Goal: Task Accomplishment & Management: Use online tool/utility

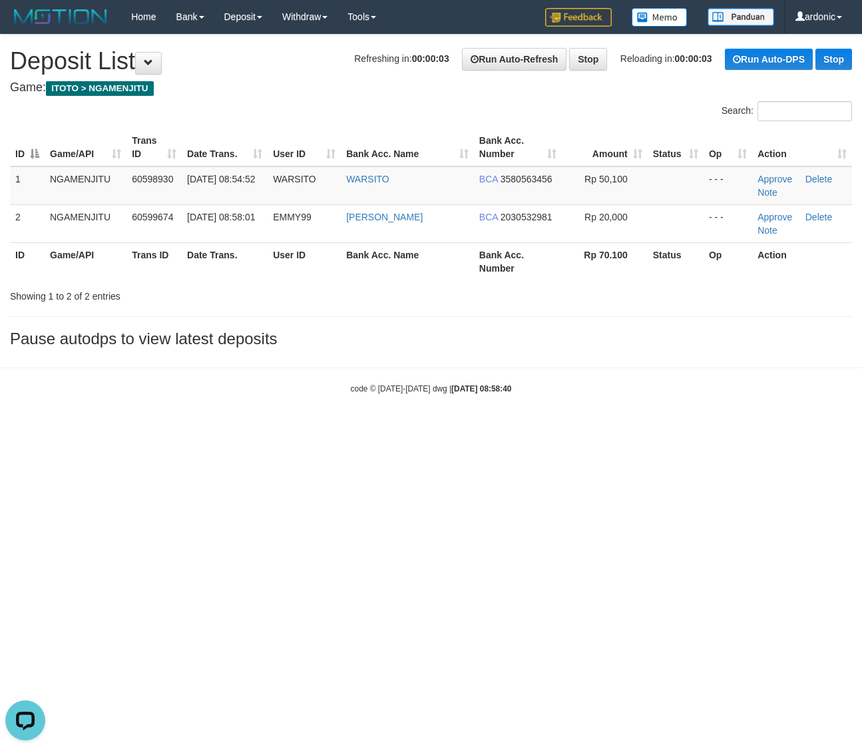
click at [621, 427] on body "Toggle navigation Home Bank Account List Load By Website Group [ITOTO] NGAMENJI…" at bounding box center [431, 214] width 862 height 428
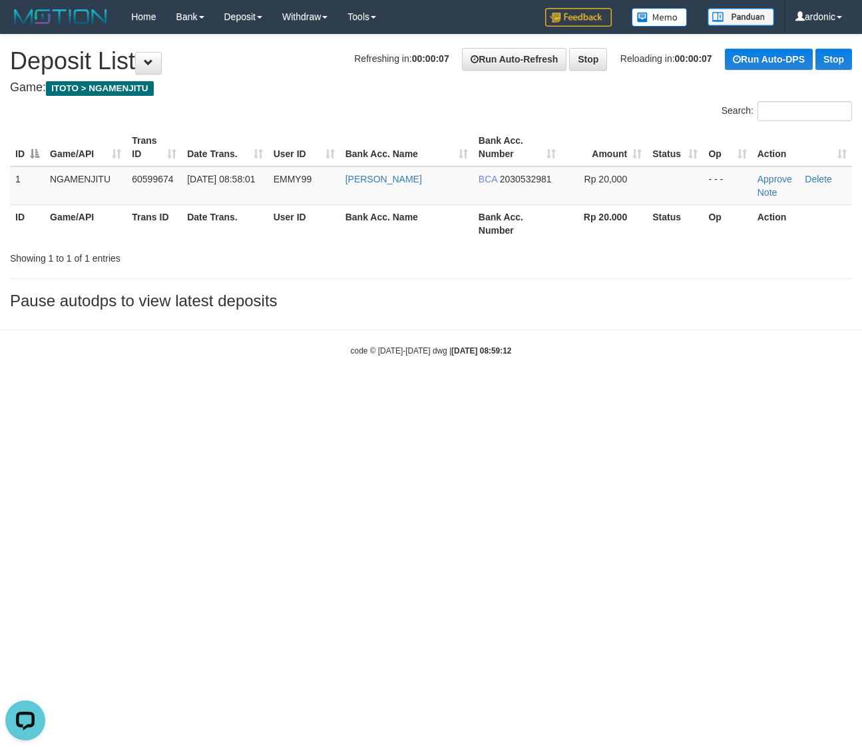
drag, startPoint x: 624, startPoint y: 362, endPoint x: 71, endPoint y: 228, distance: 568.5
click at [484, 323] on body "Toggle navigation Home Bank Account List Load By Website Group [ITOTO] NGAMENJI…" at bounding box center [431, 195] width 862 height 390
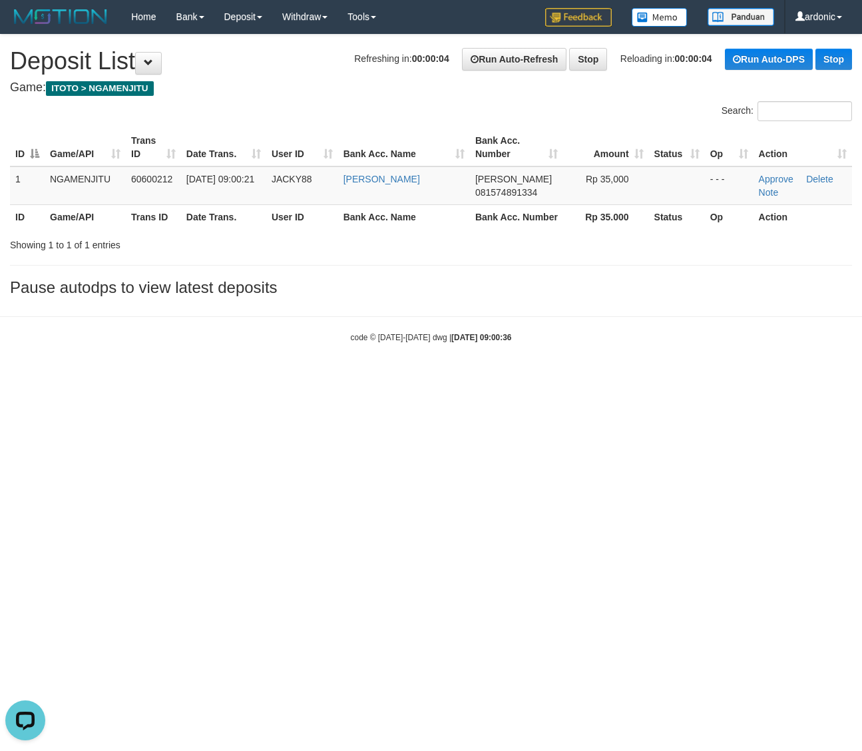
click at [254, 377] on html "Toggle navigation Home Bank Account List Load By Website Group [ITOTO] NGAMENJI…" at bounding box center [431, 188] width 862 height 377
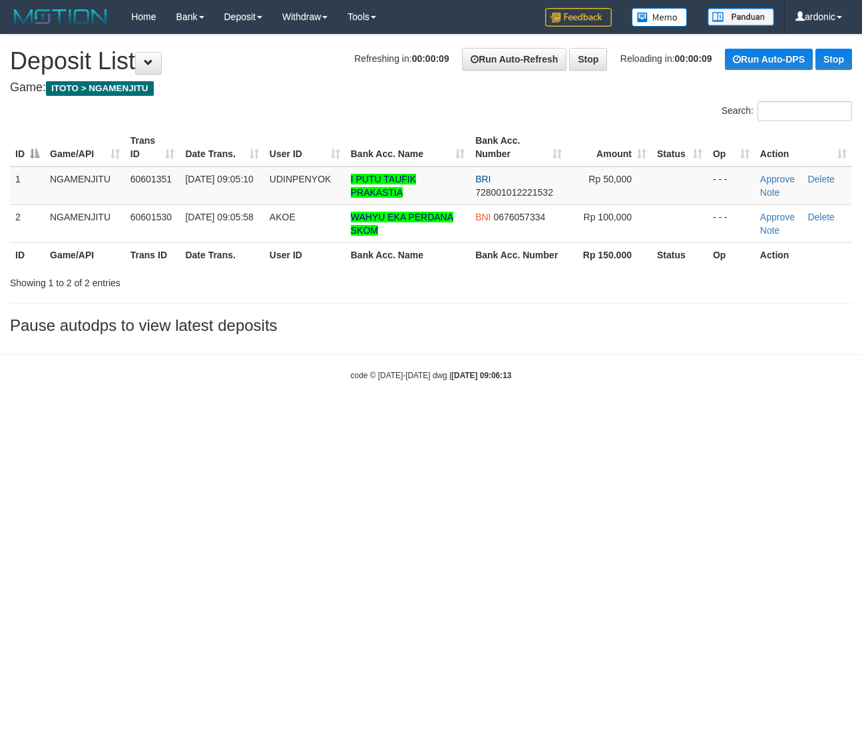
click at [487, 415] on html "Toggle navigation Home Bank Account List Load By Website Group [ITOTO] NGAMENJI…" at bounding box center [431, 207] width 862 height 415
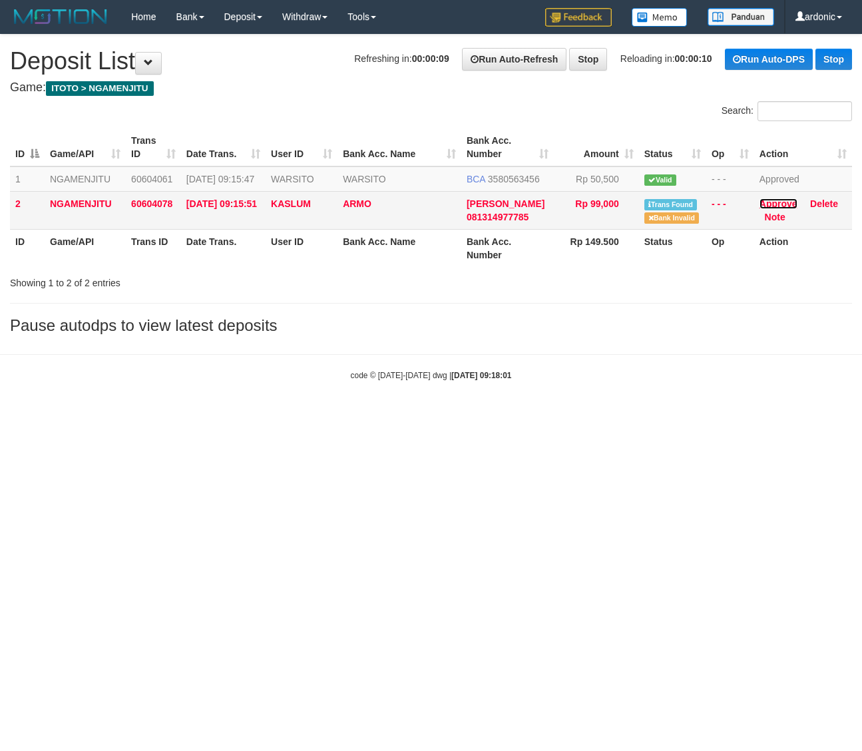
click at [776, 209] on link "Approve" at bounding box center [779, 203] width 38 height 11
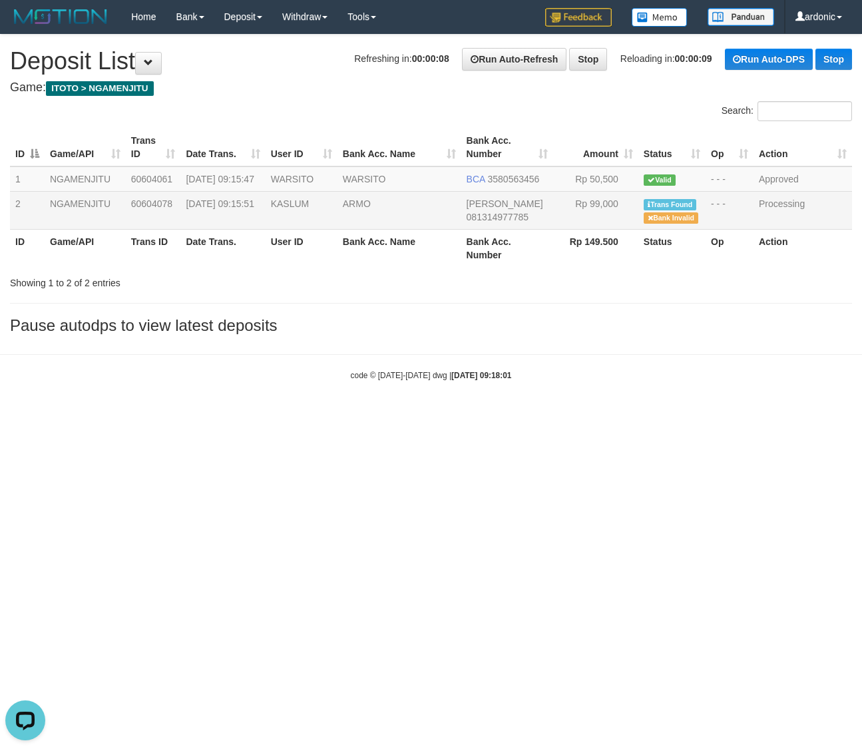
click at [696, 394] on body "Toggle navigation Home Bank Account List Load By Website Group [ITOTO] NGAMENJI…" at bounding box center [431, 207] width 862 height 415
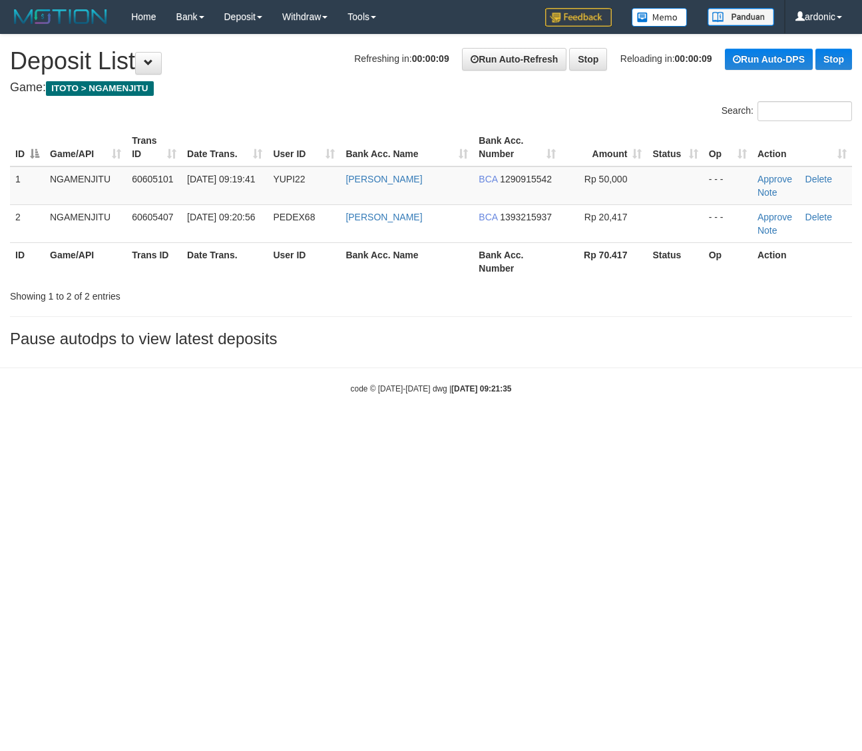
click at [675, 428] on html "Toggle navigation Home Bank Account List Load By Website Group [ITOTO] NGAMENJI…" at bounding box center [431, 214] width 862 height 428
drag, startPoint x: 600, startPoint y: 470, endPoint x: 593, endPoint y: 466, distance: 8.3
click at [600, 428] on html "Toggle navigation Home Bank Account List Load By Website Group [ITOTO] NGAMENJI…" at bounding box center [431, 214] width 862 height 428
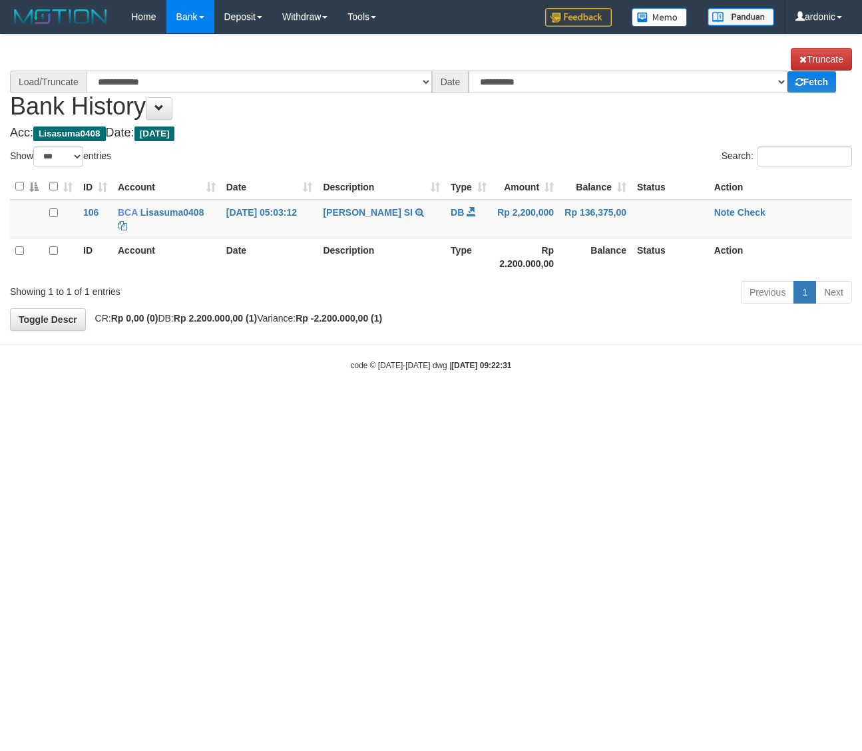
select select "***"
click at [746, 213] on link "Check" at bounding box center [752, 212] width 28 height 11
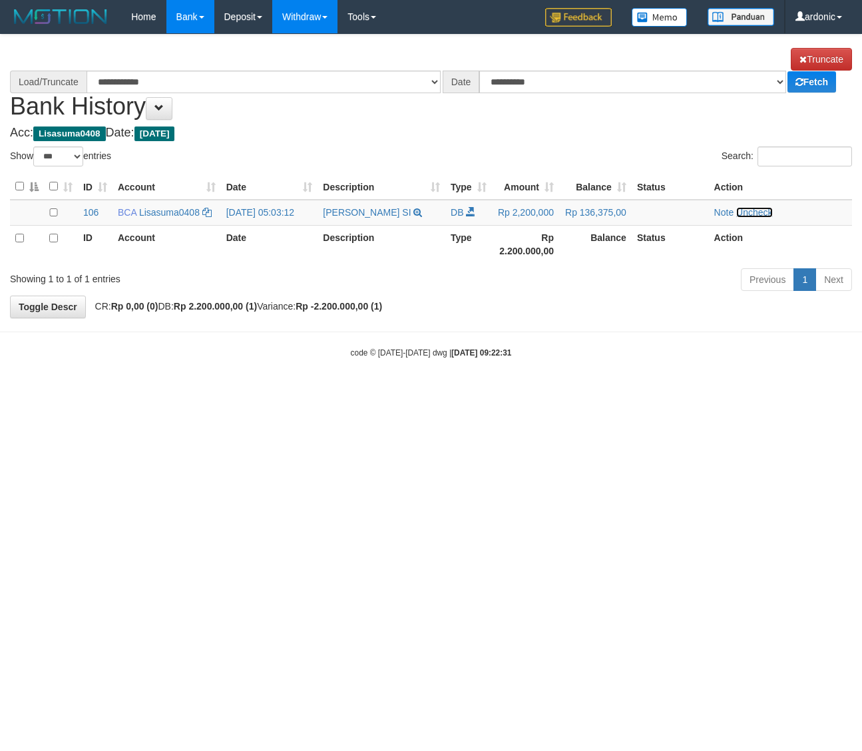
select select "****"
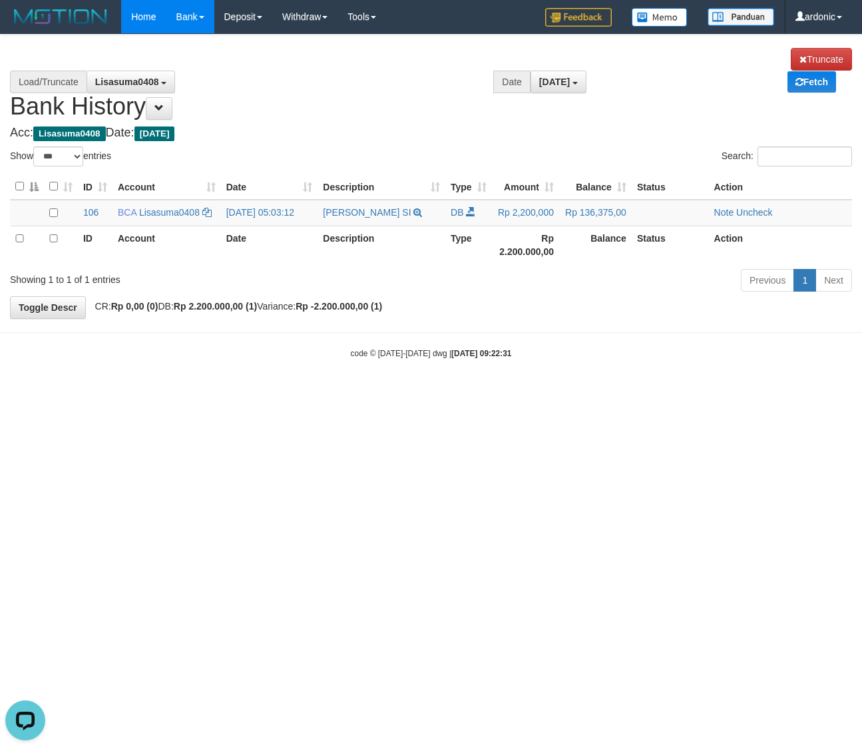
drag, startPoint x: 513, startPoint y: 443, endPoint x: 146, endPoint y: 32, distance: 550.4
click at [484, 393] on html "Toggle navigation Home Bank Account List Load By Website Group [ITOTO] NGAMENJI…" at bounding box center [431, 196] width 862 height 393
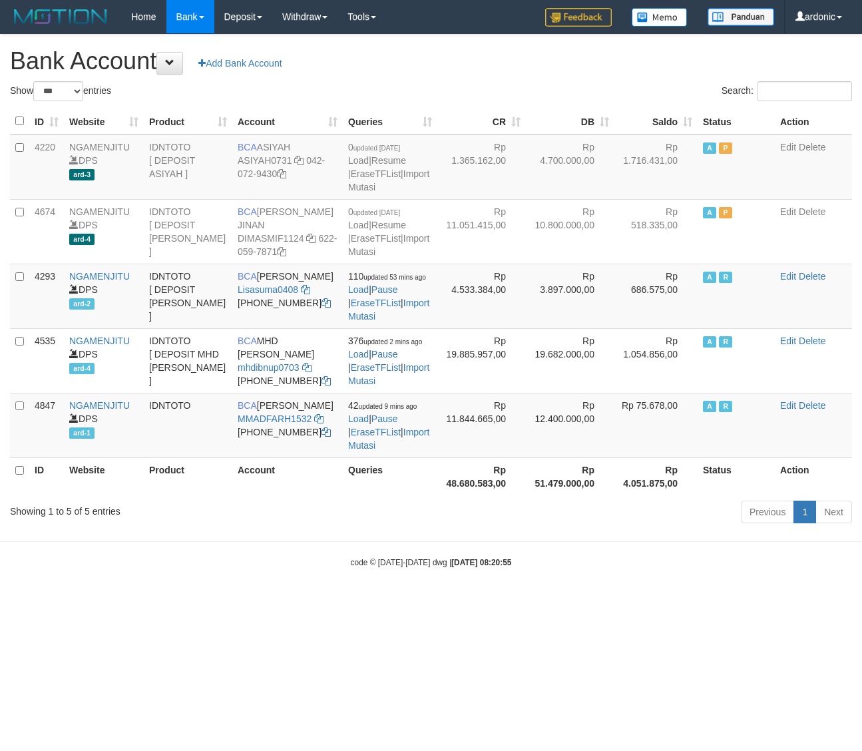
select select "***"
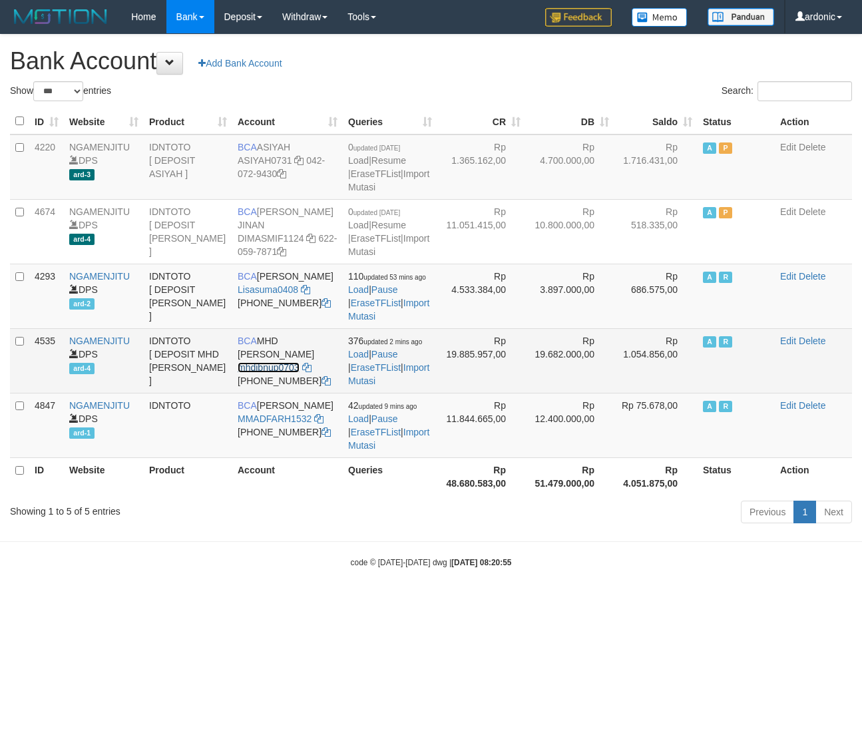
click at [277, 373] on link "mhdibnup0703" at bounding box center [269, 367] width 62 height 11
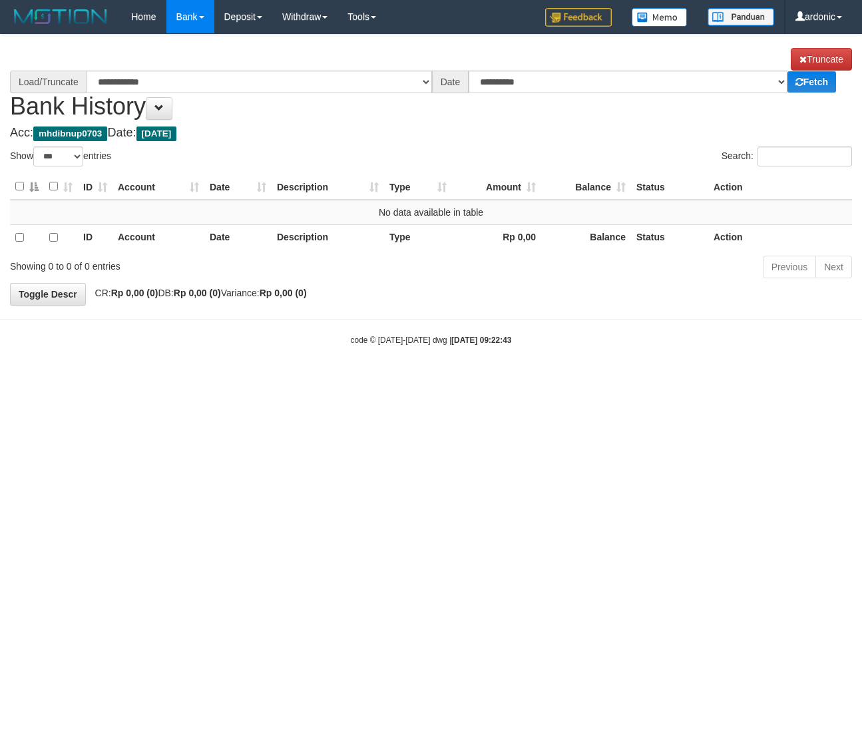
select select "***"
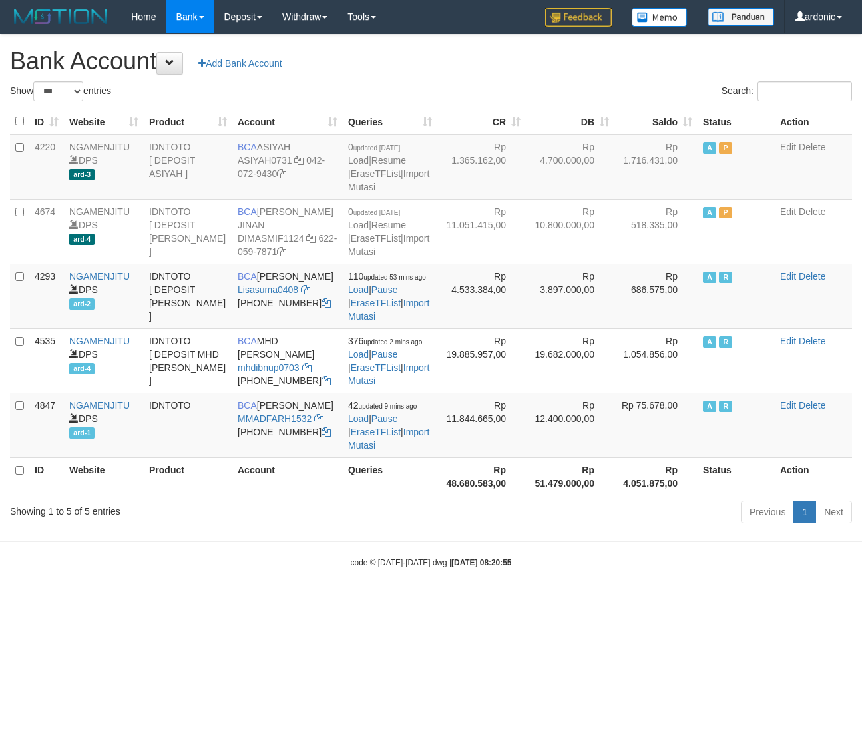
select select "***"
click at [266, 424] on link "MMADFARH1532" at bounding box center [275, 419] width 74 height 11
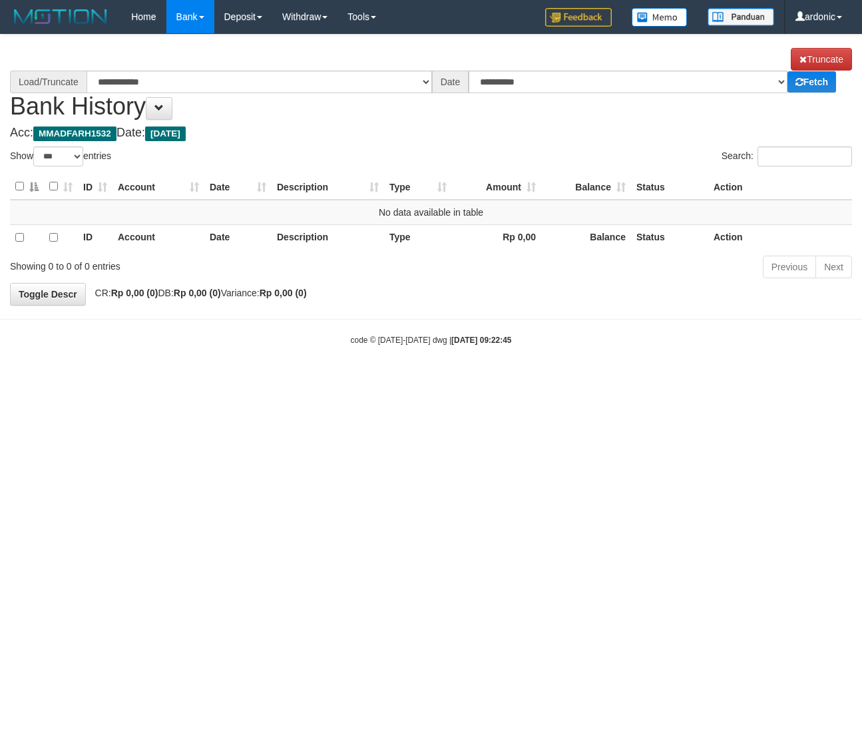
select select "***"
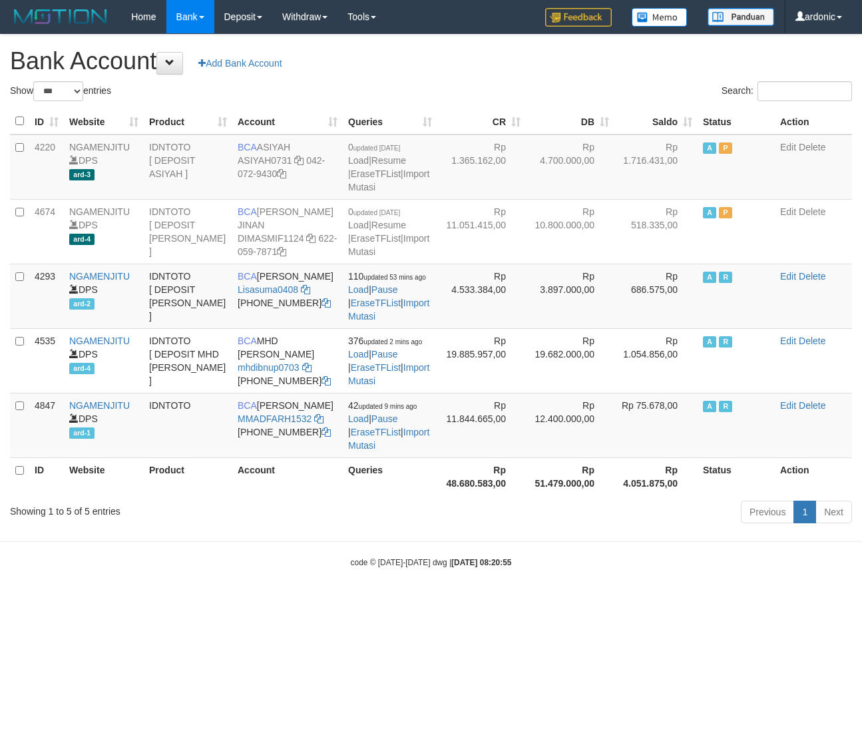
select select "***"
click at [373, 569] on div "code © 2012-2018 dwg | 2025/10/01 08:20:55" at bounding box center [431, 561] width 862 height 13
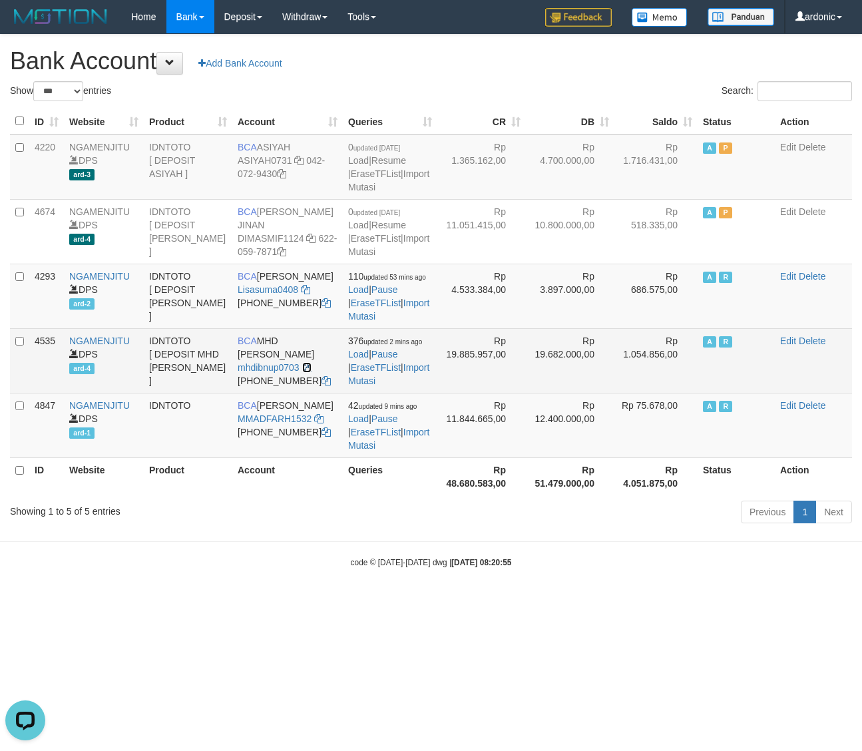
click at [304, 372] on icon at bounding box center [306, 367] width 9 height 9
click at [395, 386] on link "Import Mutasi" at bounding box center [388, 374] width 81 height 24
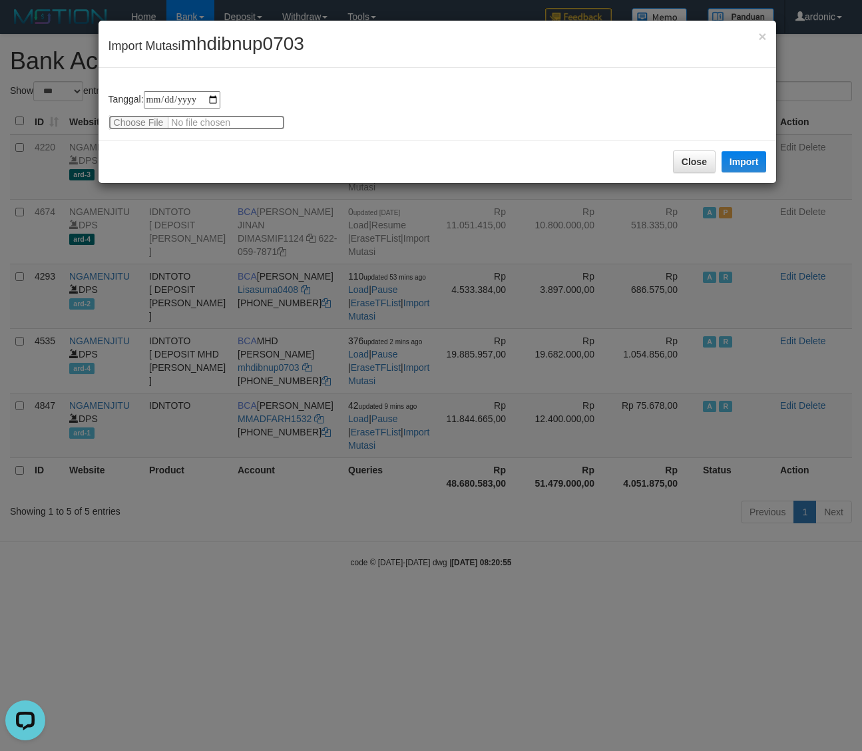
click at [153, 120] on input "file" at bounding box center [197, 122] width 176 height 15
type input "**********"
click at [357, 140] on div "Close Import" at bounding box center [438, 161] width 679 height 43
click at [742, 161] on button "Import" at bounding box center [744, 161] width 45 height 21
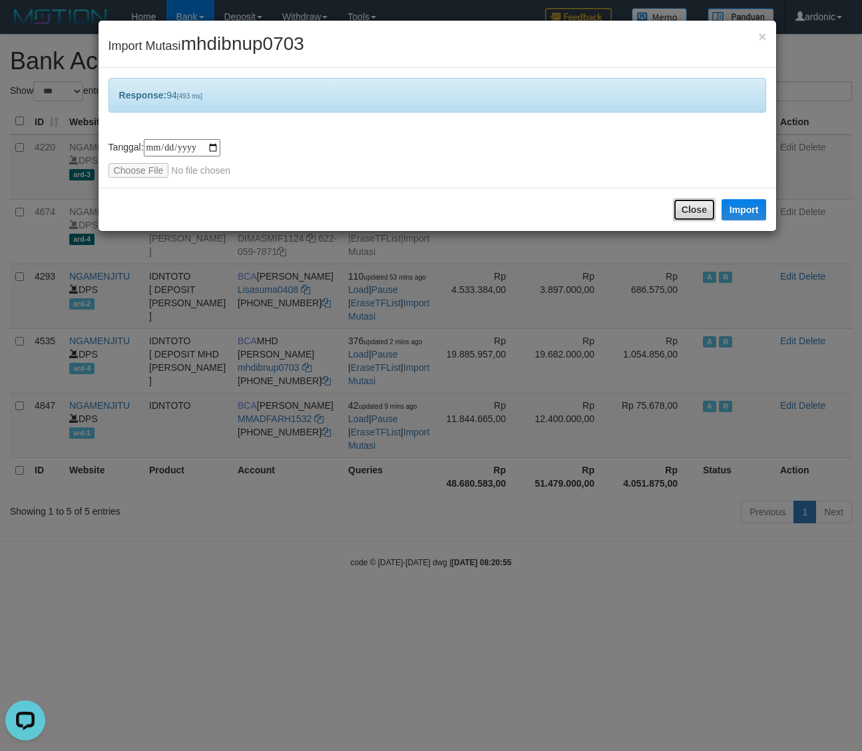
click at [678, 207] on button "Close" at bounding box center [694, 209] width 43 height 23
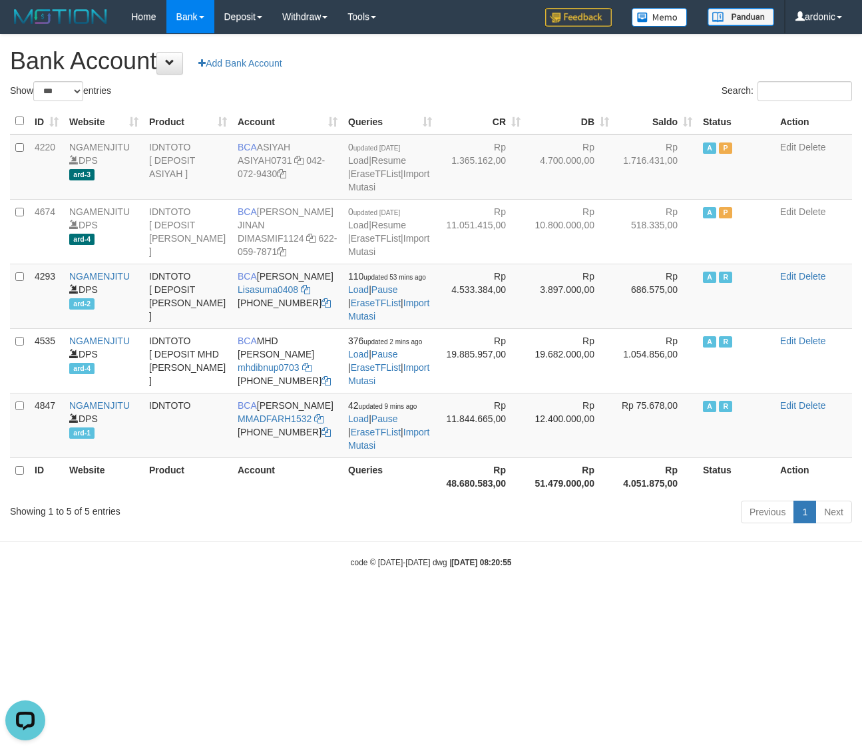
click at [531, 602] on html "Toggle navigation Home Bank Account List Load By Website Group [ITOTO] NGAMENJI…" at bounding box center [431, 301] width 862 height 602
drag, startPoint x: 284, startPoint y: 317, endPoint x: 275, endPoint y: 317, distance: 8.7
click at [322, 308] on icon at bounding box center [326, 302] width 9 height 9
click at [305, 294] on icon at bounding box center [305, 289] width 9 height 9
click at [394, 322] on link "Import Mutasi" at bounding box center [388, 310] width 81 height 24
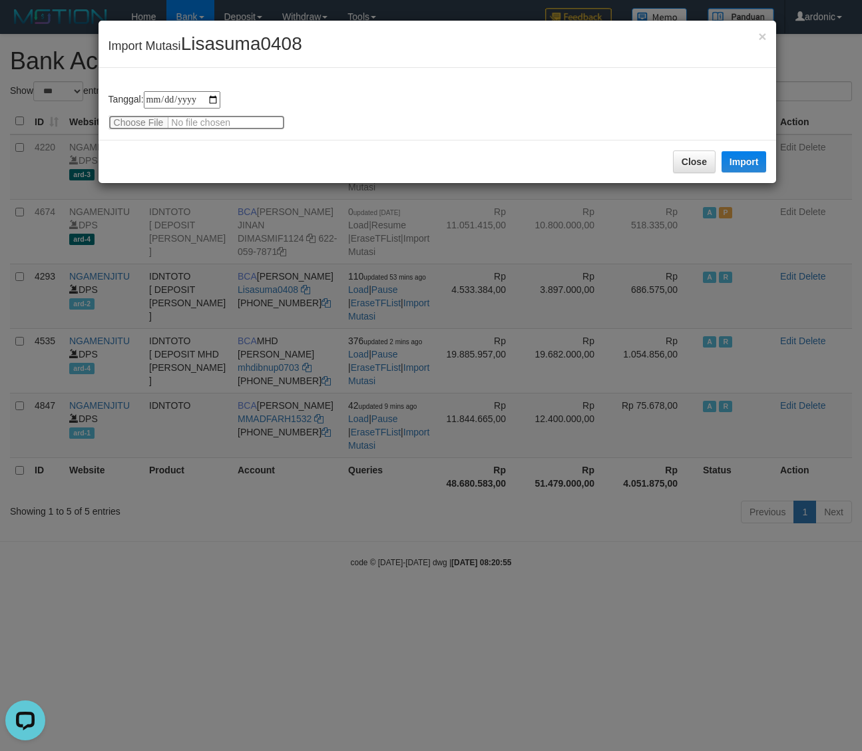
click at [129, 125] on input "file" at bounding box center [197, 122] width 176 height 15
type input "**********"
click at [740, 158] on button "Import" at bounding box center [744, 161] width 45 height 21
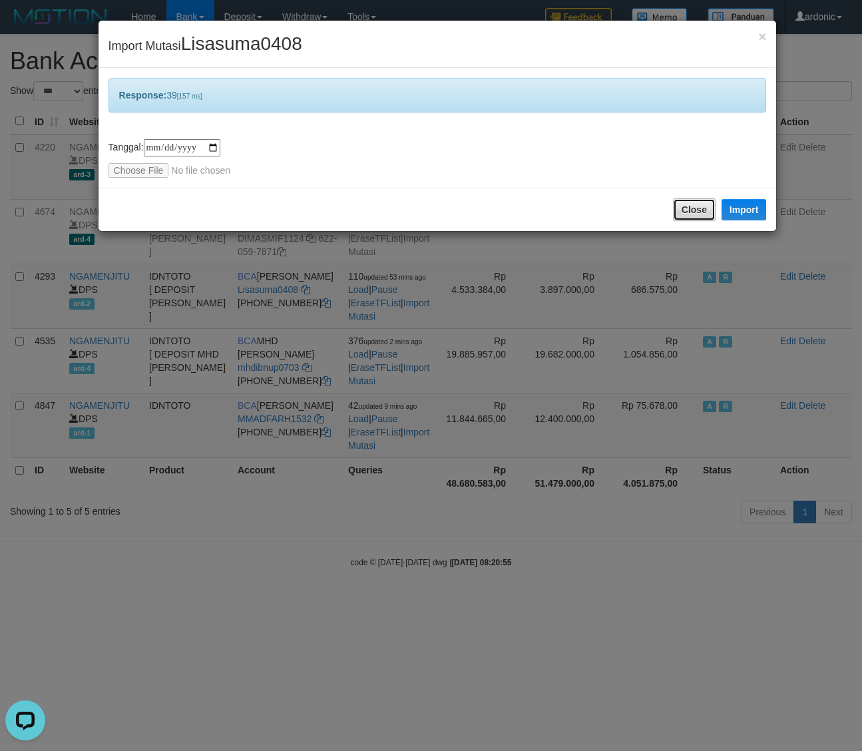
click at [678, 210] on button "Close" at bounding box center [694, 209] width 43 height 23
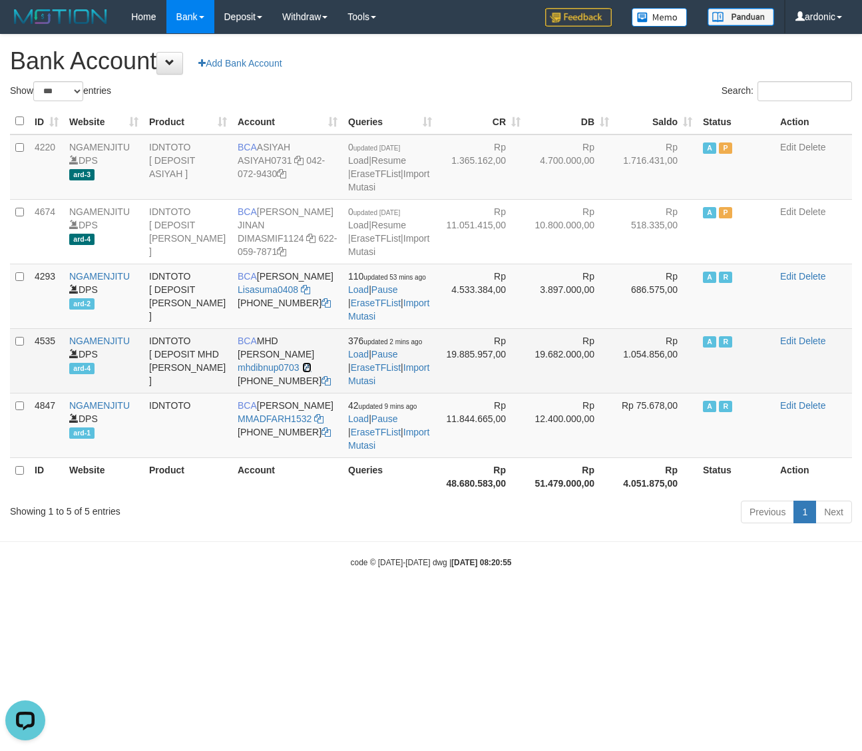
click at [302, 372] on icon at bounding box center [306, 367] width 9 height 9
click at [404, 386] on link "Import Mutasi" at bounding box center [388, 374] width 81 height 24
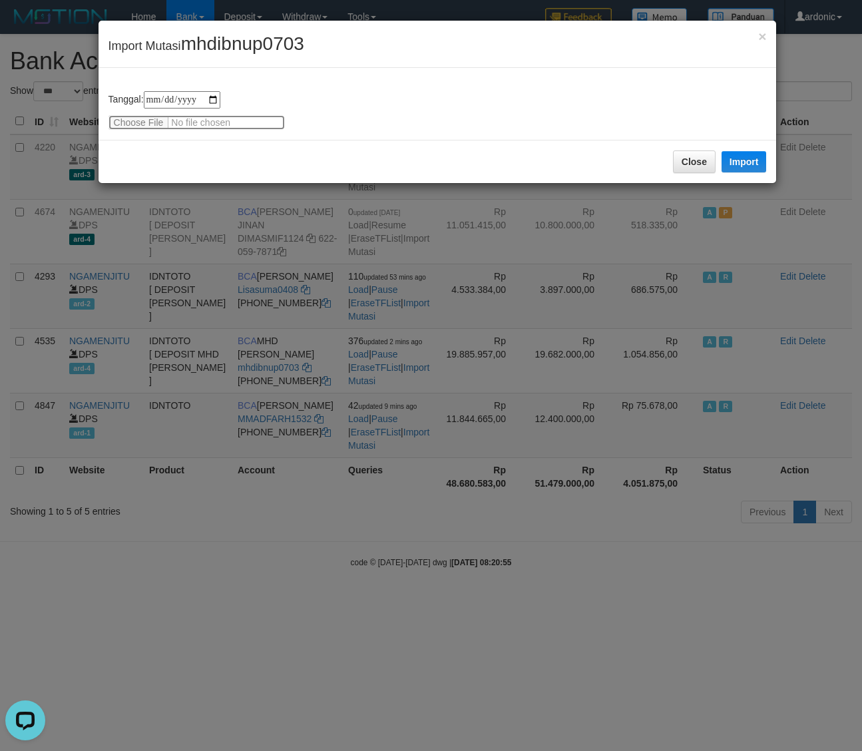
click at [151, 127] on input "file" at bounding box center [197, 122] width 176 height 15
type input "**********"
click at [760, 157] on button "Import" at bounding box center [744, 161] width 45 height 21
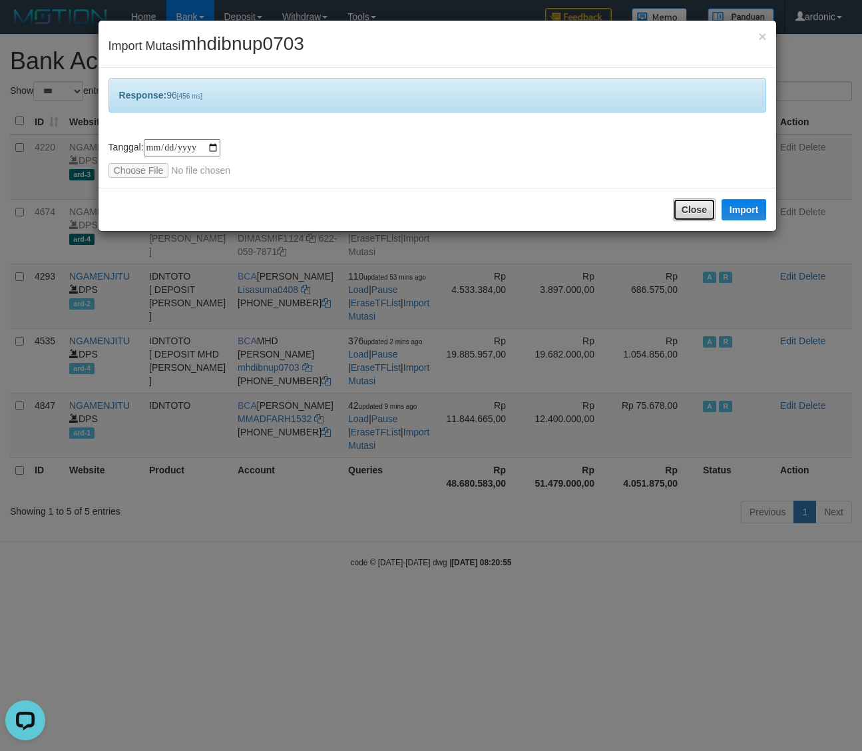
click at [679, 206] on button "Close" at bounding box center [694, 209] width 43 height 23
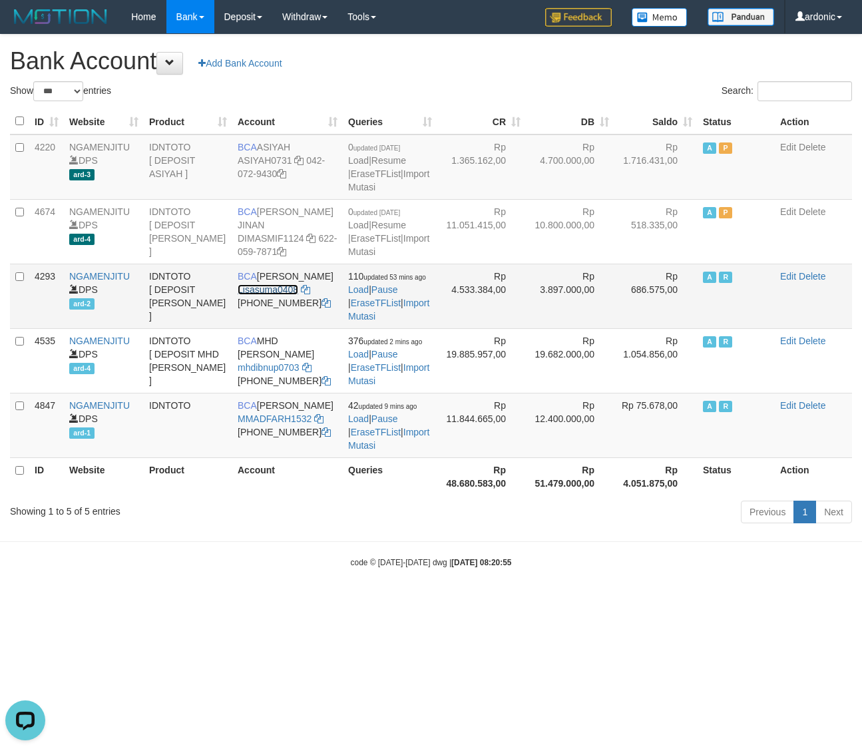
click at [272, 295] on link "Lisasuma0408" at bounding box center [268, 289] width 61 height 11
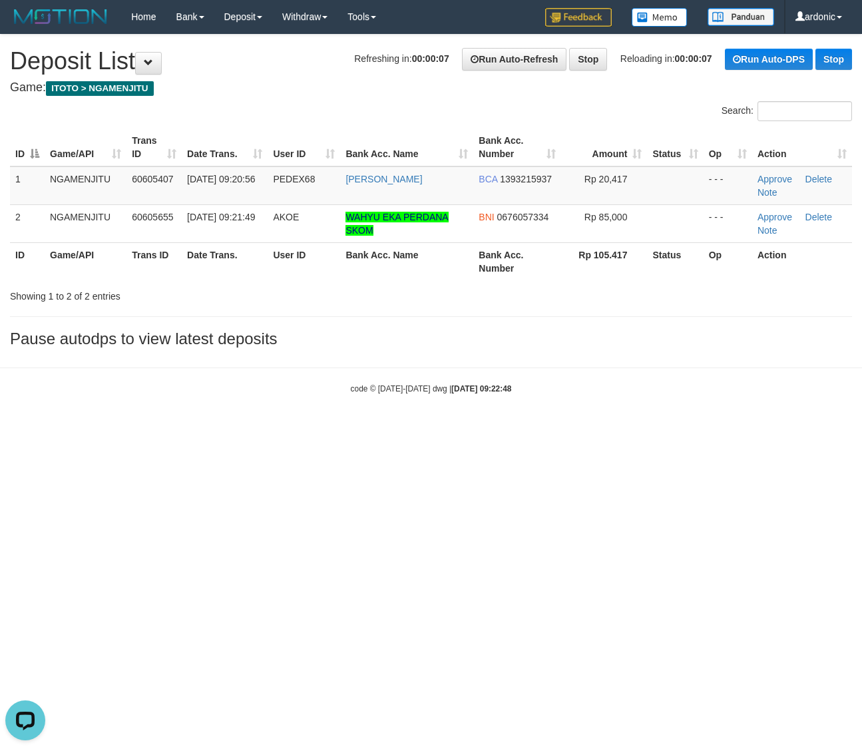
click at [583, 428] on html "Toggle navigation Home Bank Account List Load By Website Group [ITOTO] NGAMENJI…" at bounding box center [431, 214] width 862 height 428
click at [826, 177] on link "Delete" at bounding box center [819, 179] width 27 height 11
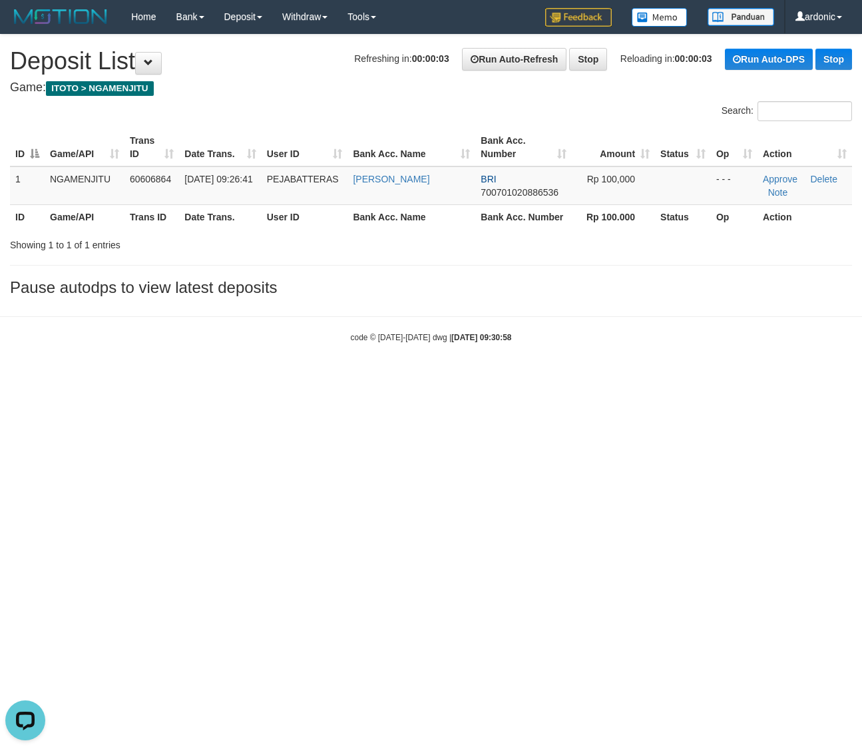
drag, startPoint x: 280, startPoint y: 325, endPoint x: 91, endPoint y: 73, distance: 314.4
click at [248, 280] on body "Toggle navigation Home Bank Account List Load By Website Group [ITOTO] NGAMENJI…" at bounding box center [431, 188] width 862 height 377
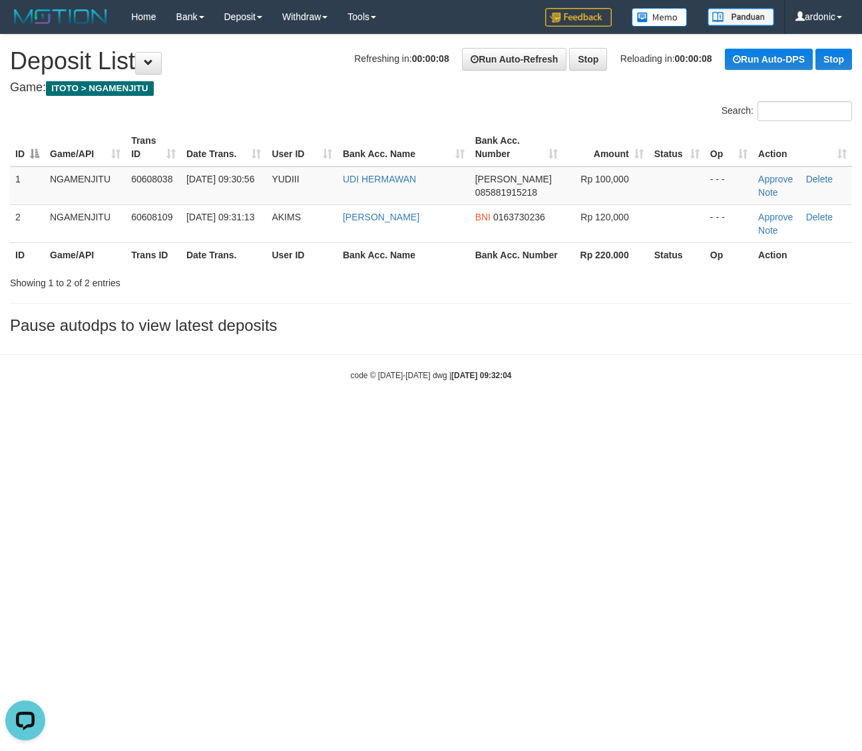
click at [599, 415] on html "Toggle navigation Home Bank Account List Load By Website Group [ITOTO] NGAMENJI…" at bounding box center [431, 207] width 862 height 415
